Goal: Task Accomplishment & Management: Manage account settings

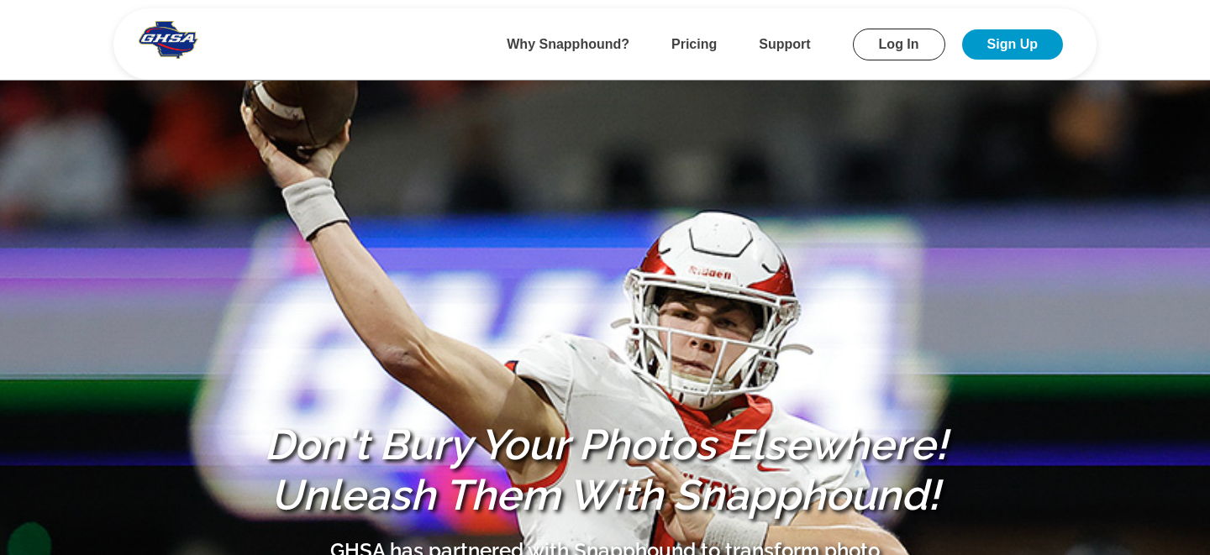
click at [899, 44] on link "Log In" at bounding box center [899, 45] width 92 height 32
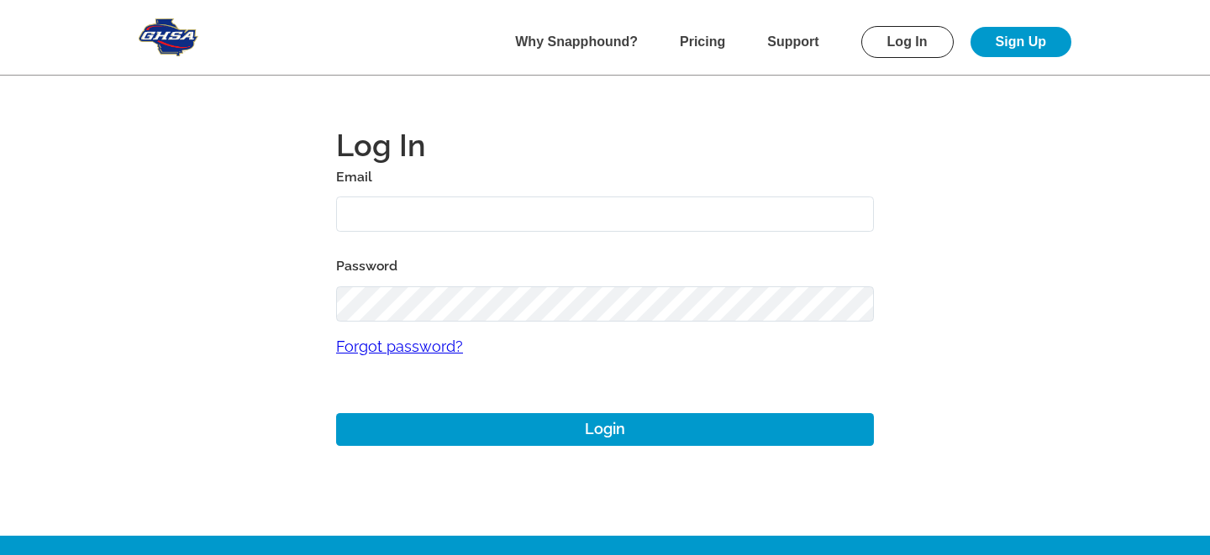
type input "[EMAIL_ADDRESS][DOMAIN_NAME]"
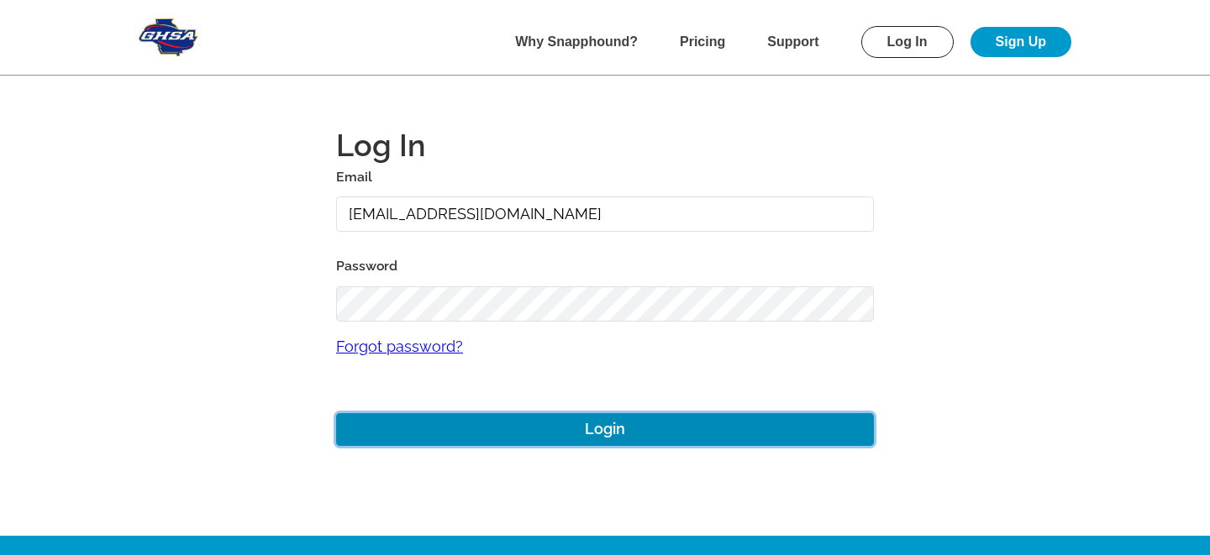
click at [442, 437] on button "Login" at bounding box center [605, 429] width 538 height 33
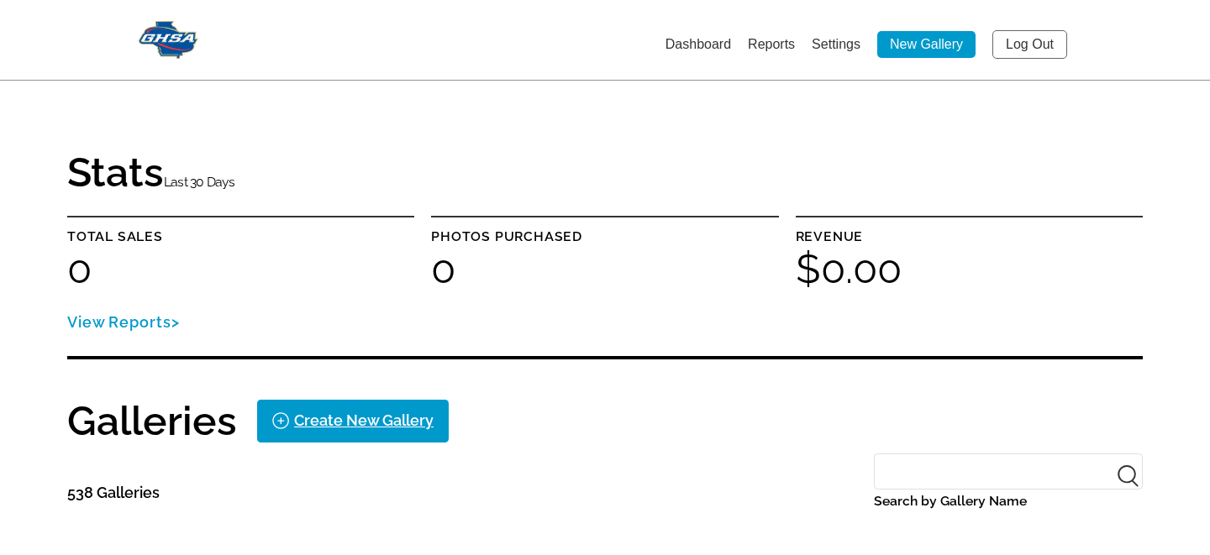
click at [833, 45] on link "Settings" at bounding box center [836, 44] width 49 height 14
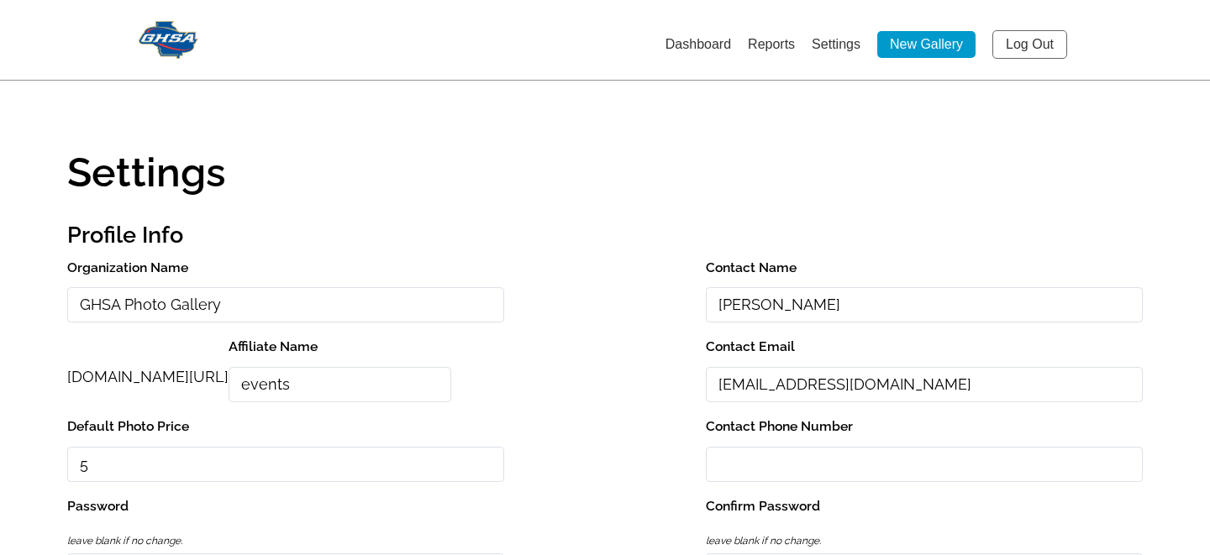
click at [1033, 43] on link "Log Out" at bounding box center [1029, 44] width 75 height 29
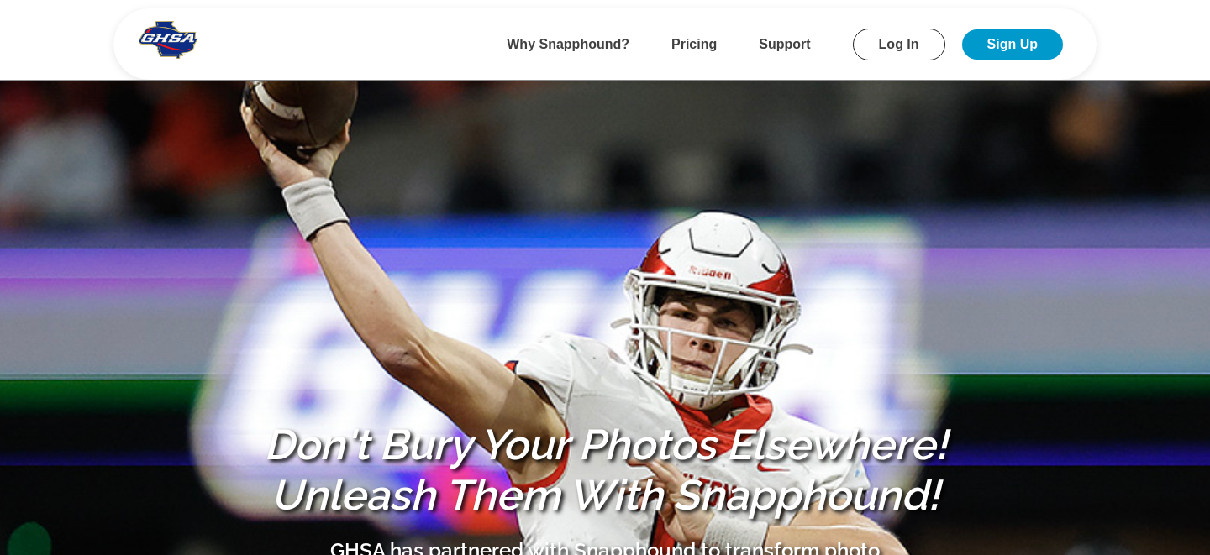
click at [898, 44] on link "Log In" at bounding box center [899, 45] width 92 height 32
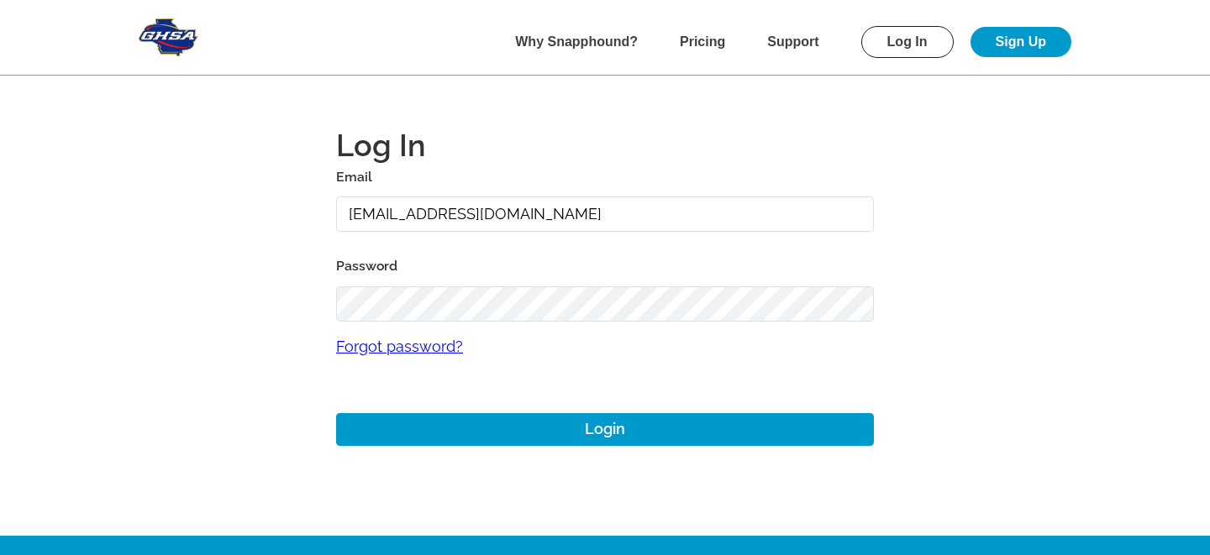
click at [431, 213] on input "[EMAIL_ADDRESS][DOMAIN_NAME]" at bounding box center [605, 215] width 538 height 36
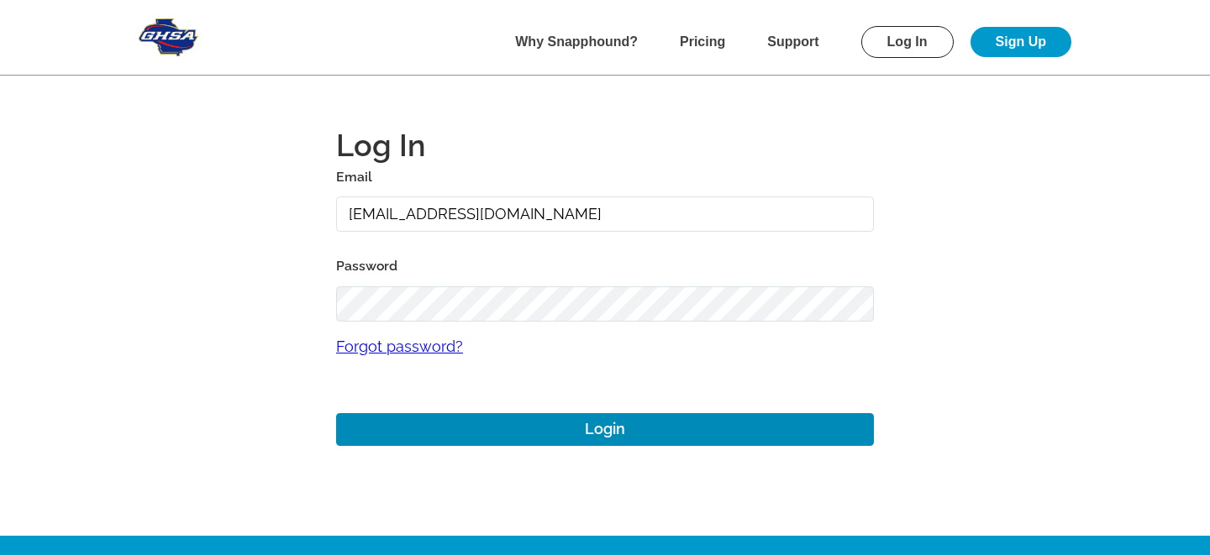
type input "[EMAIL_ADDRESS][DOMAIN_NAME]"
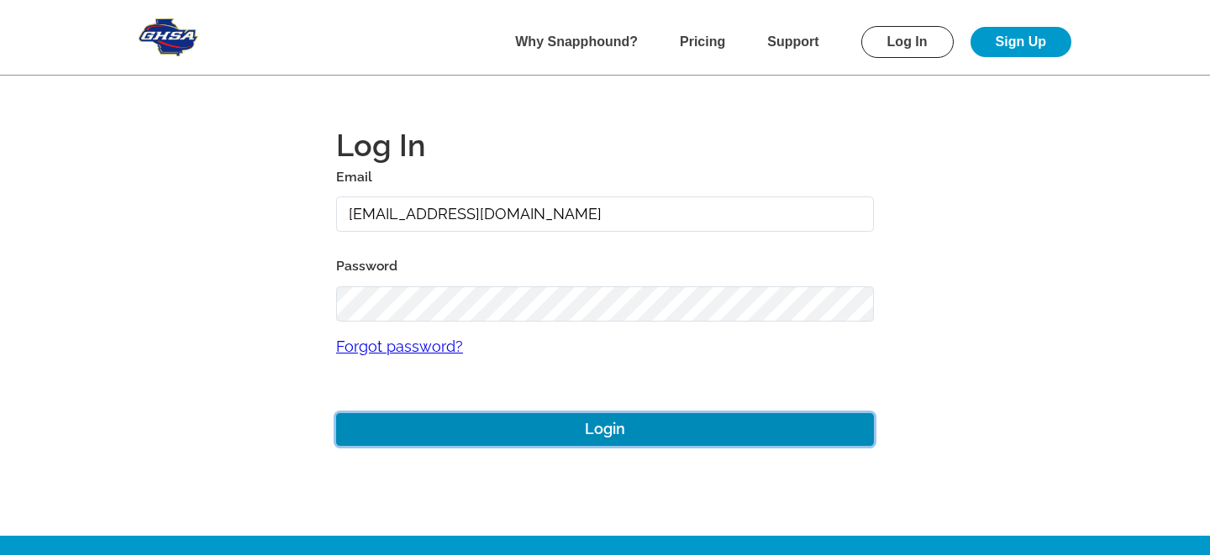
click at [491, 423] on button "Login" at bounding box center [605, 429] width 538 height 33
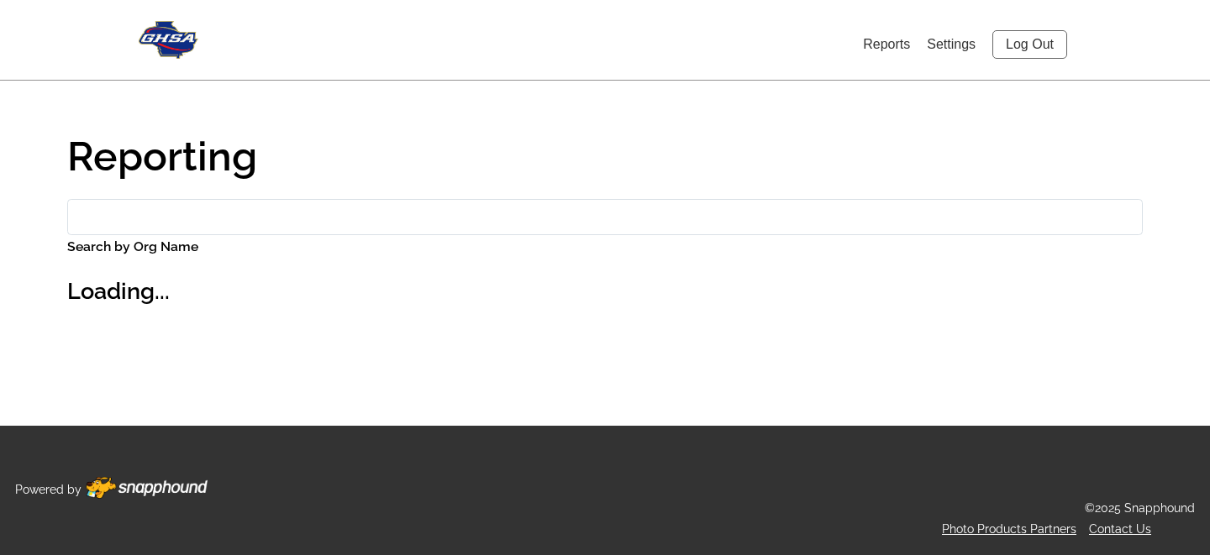
click at [944, 46] on link "Settings" at bounding box center [951, 44] width 49 height 14
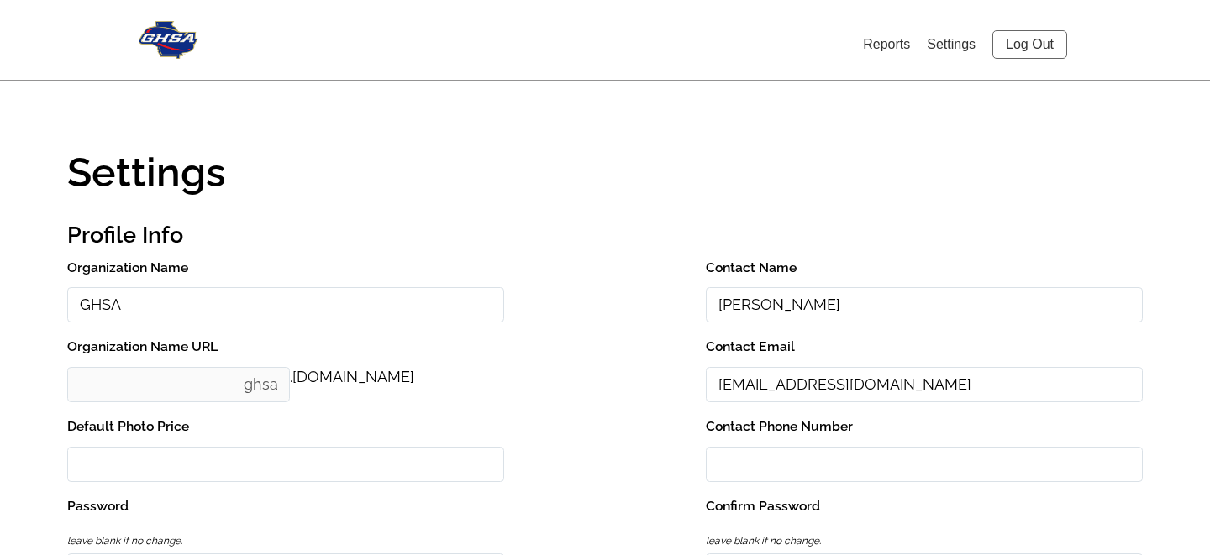
click at [1031, 45] on link "Log Out" at bounding box center [1029, 44] width 75 height 29
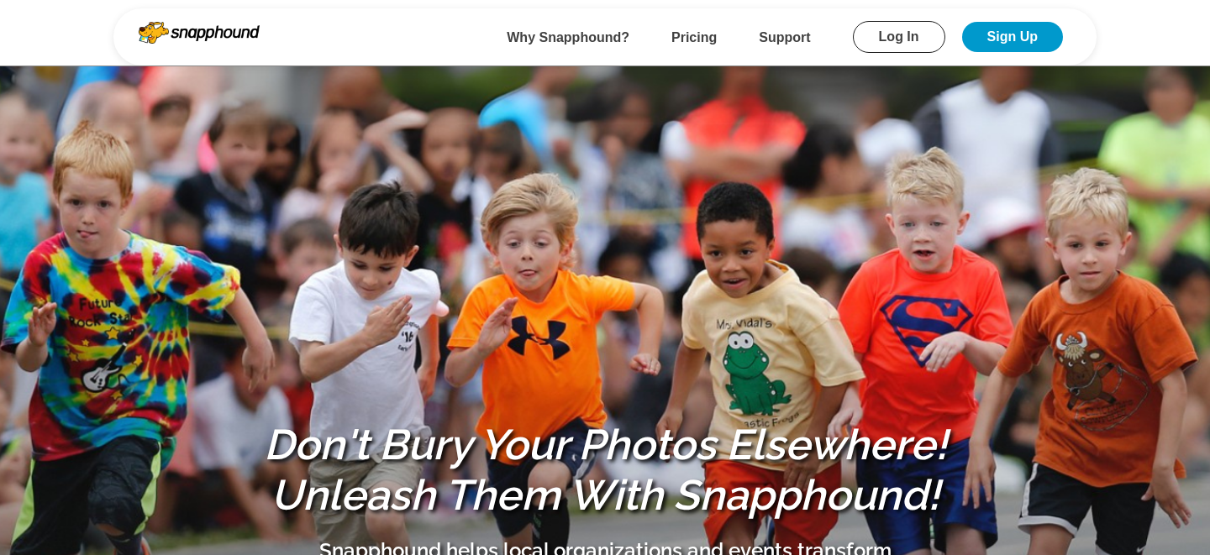
click at [914, 26] on link "Log In" at bounding box center [899, 37] width 92 height 32
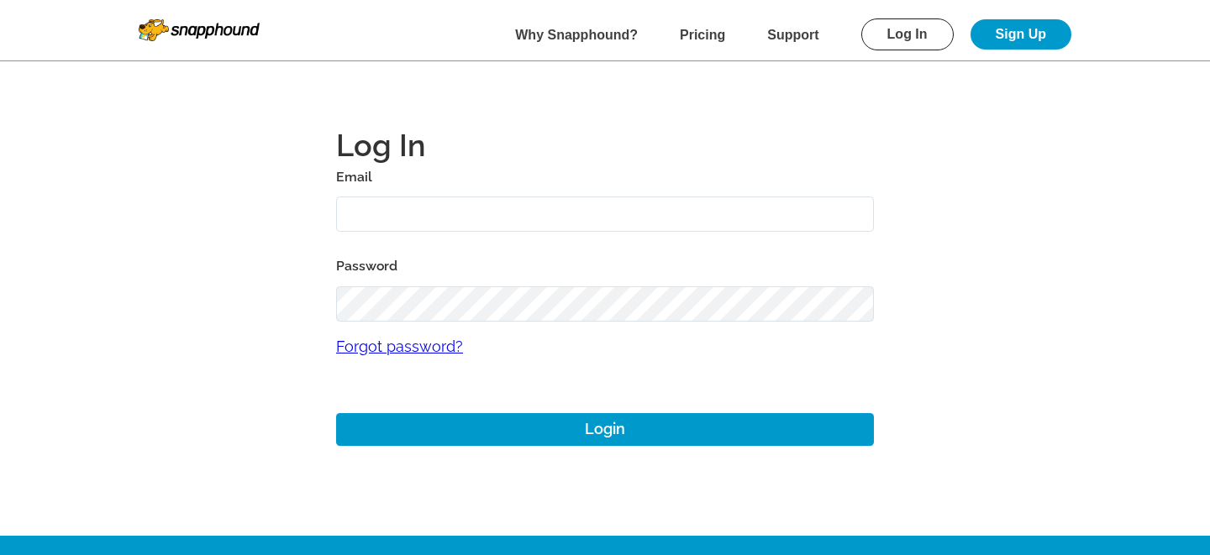
type input "[EMAIL_ADDRESS][DOMAIN_NAME]"
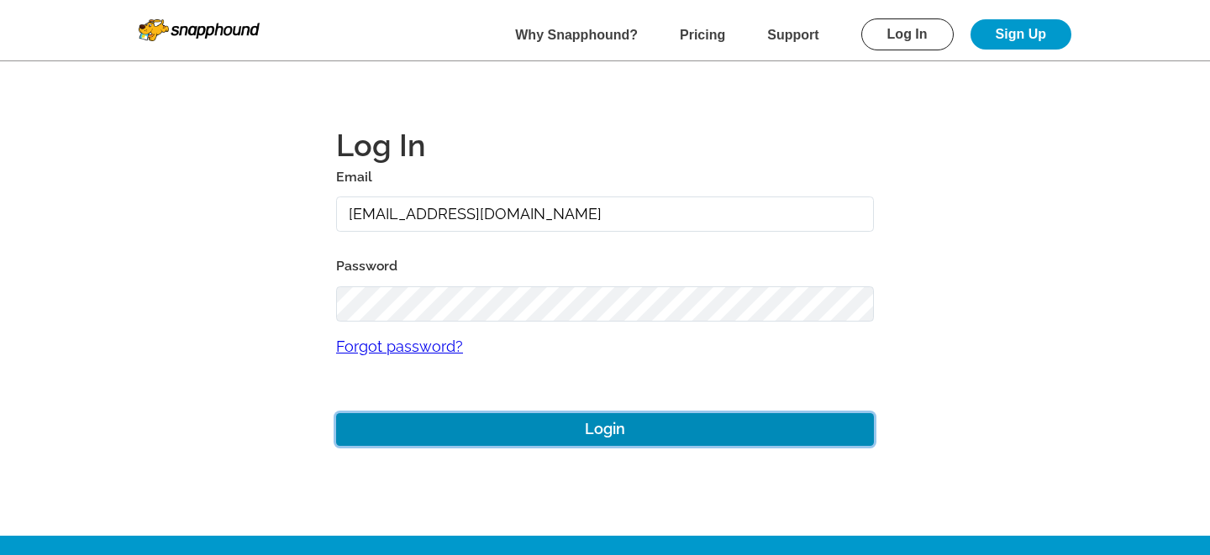
click at [476, 432] on button "Login" at bounding box center [605, 429] width 538 height 33
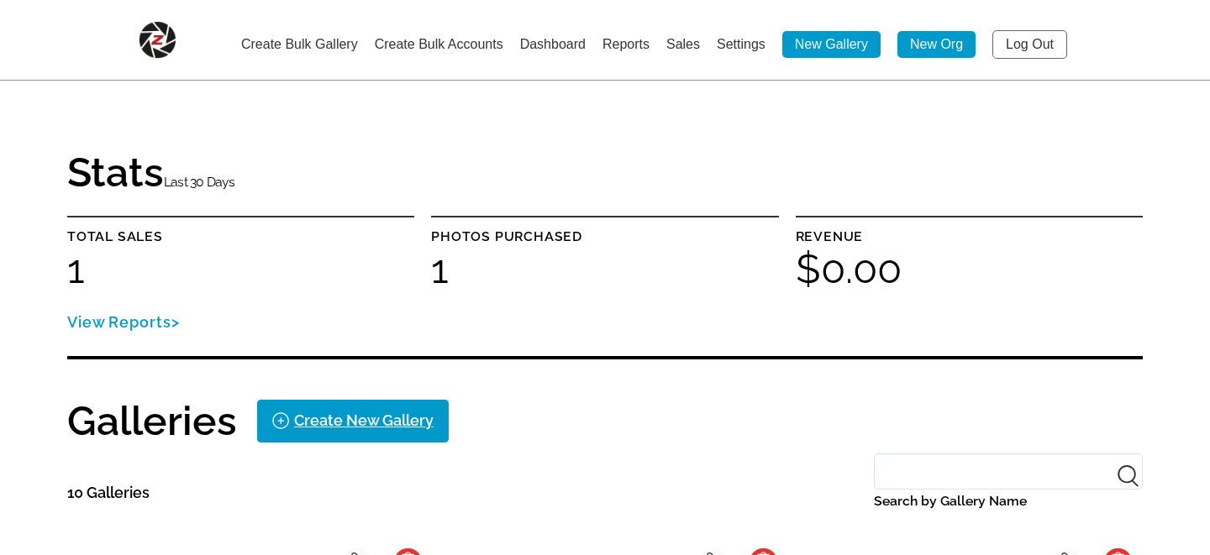
click at [735, 48] on link "Settings" at bounding box center [741, 44] width 49 height 14
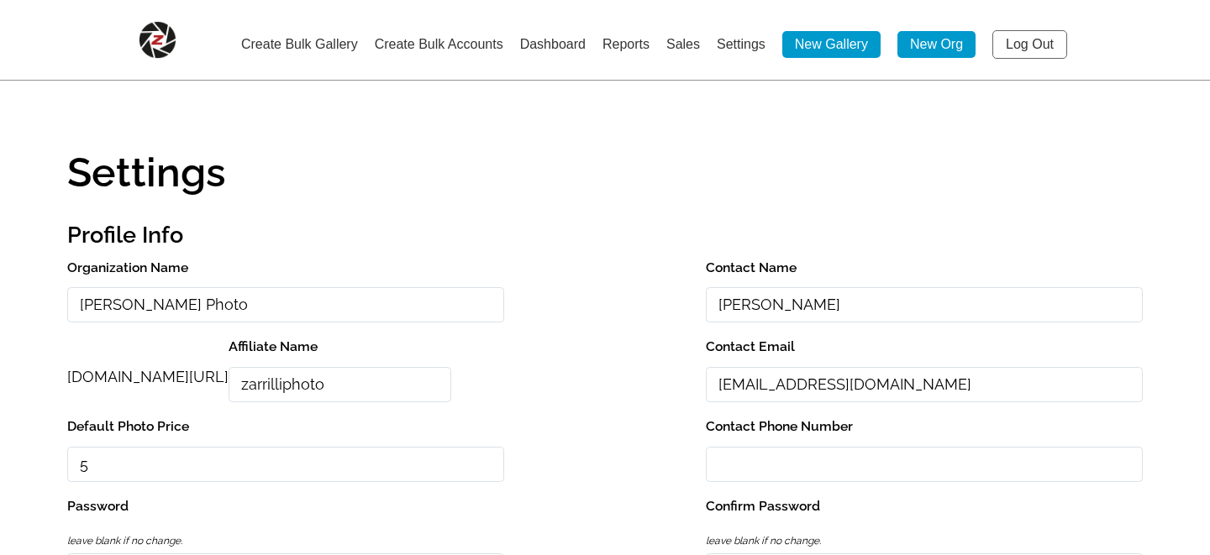
click at [1040, 45] on link "Log Out" at bounding box center [1029, 44] width 75 height 29
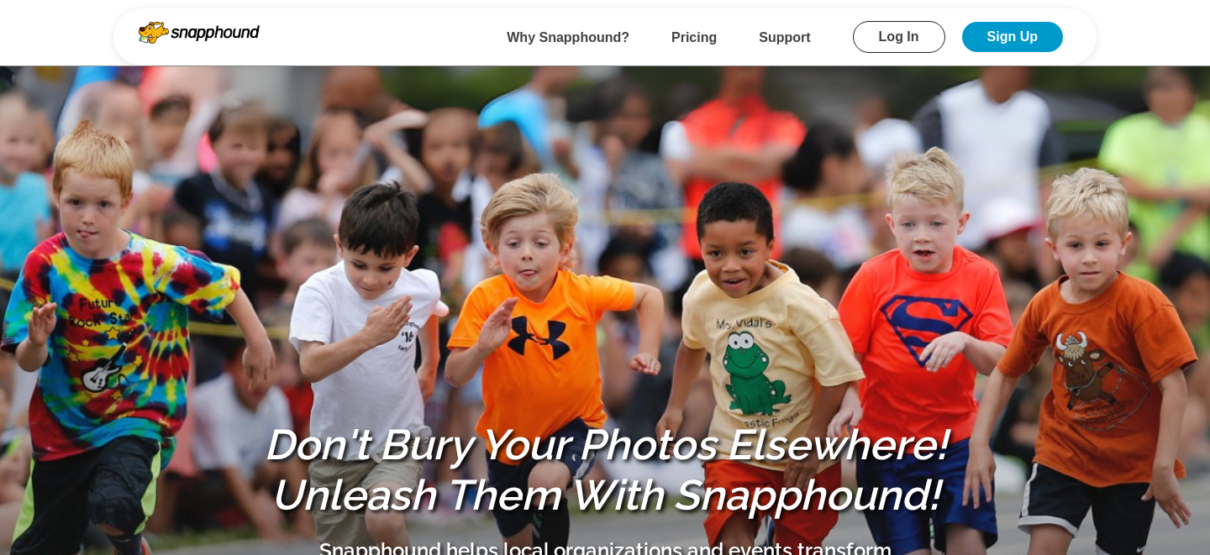
click at [895, 42] on link "Log In" at bounding box center [899, 37] width 92 height 32
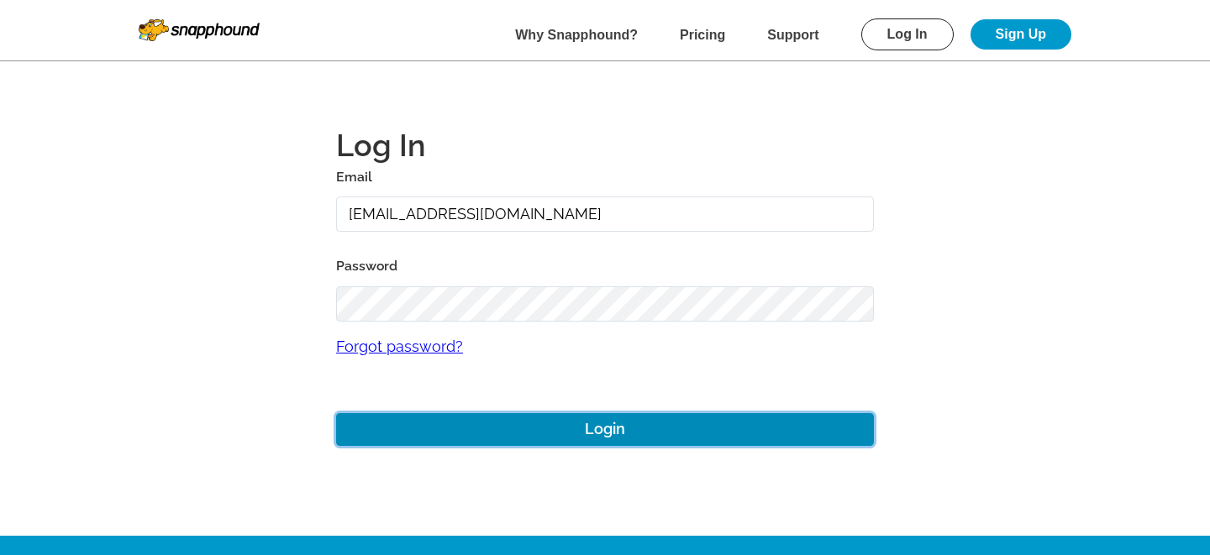
click at [593, 424] on button "Login" at bounding box center [605, 429] width 538 height 33
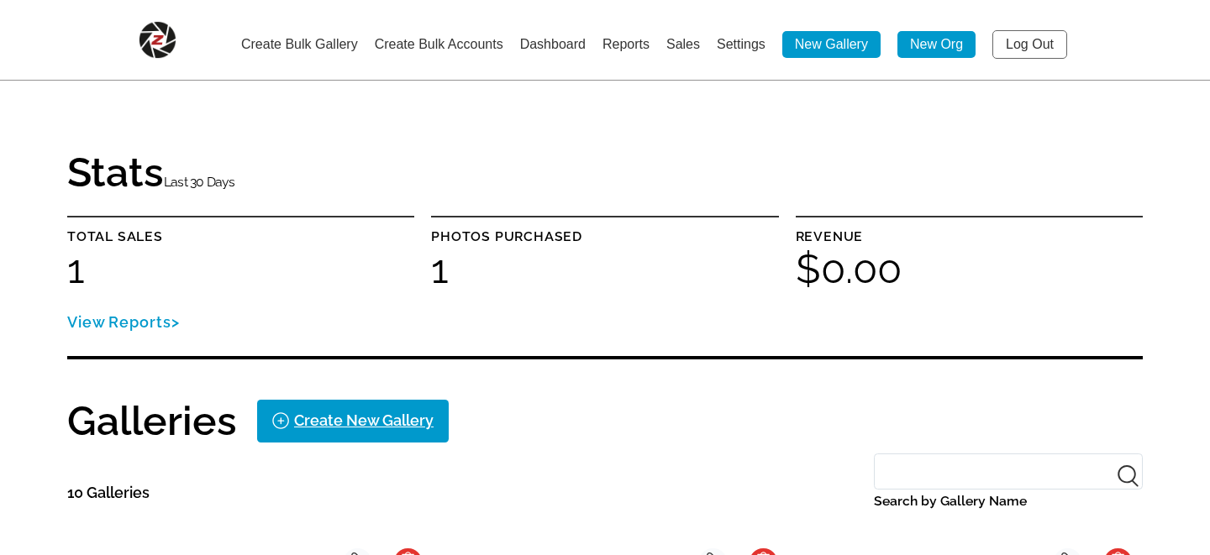
click at [739, 45] on link "Settings" at bounding box center [741, 44] width 49 height 14
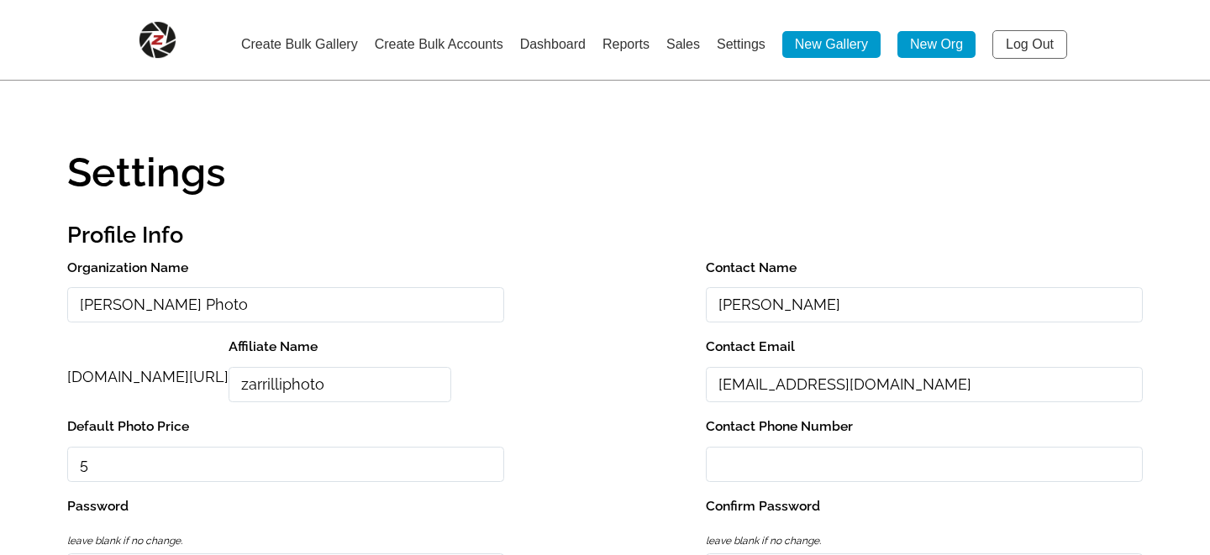
click at [1023, 43] on link "Log Out" at bounding box center [1029, 44] width 75 height 29
